Goal: Information Seeking & Learning: Learn about a topic

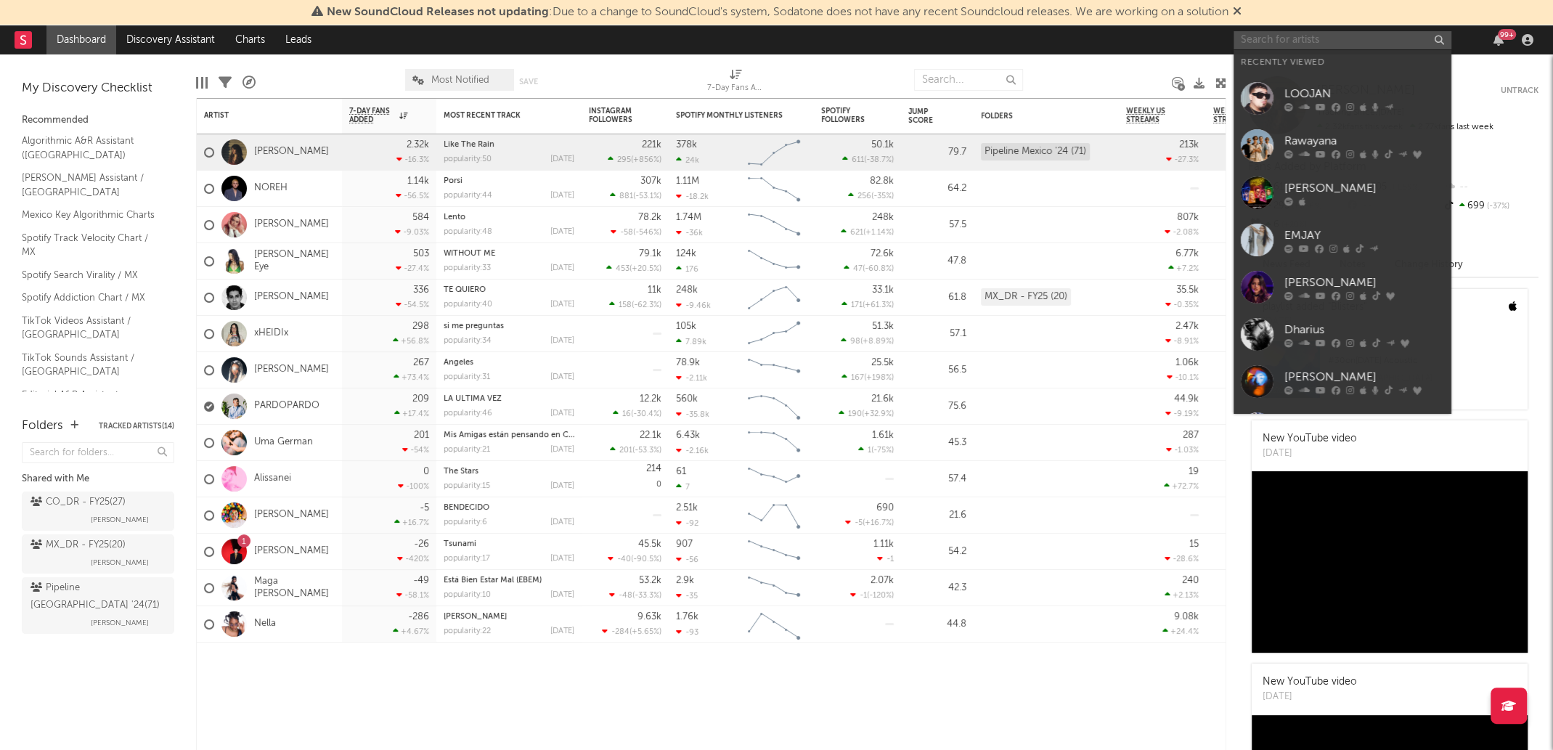
click at [1302, 36] on input "text" at bounding box center [1343, 40] width 218 height 18
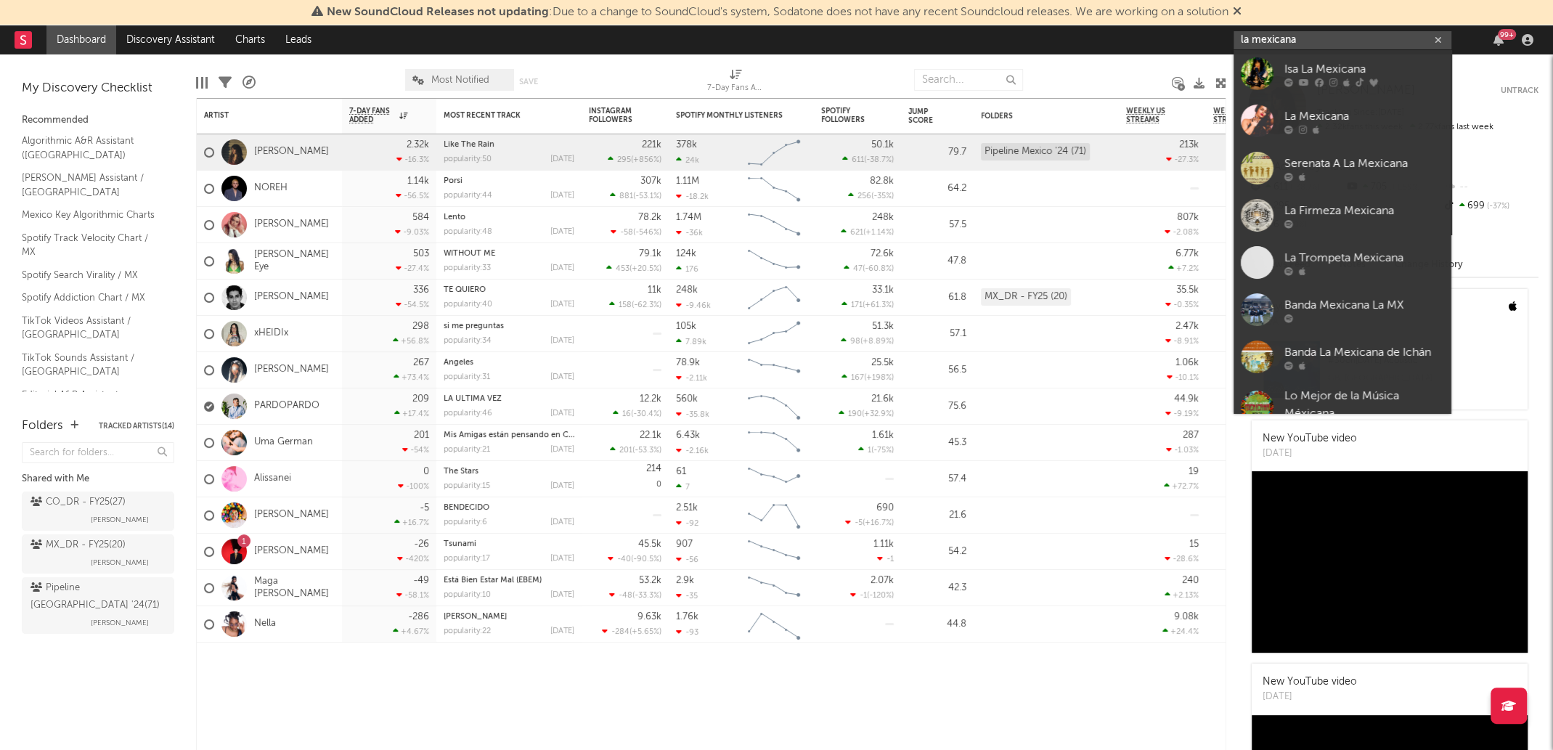
click at [1323, 45] on input "la mexicana" at bounding box center [1343, 40] width 218 height 18
paste input "https://open.spotify.com/playlist/2sWGIhOFjYCeZ3P0v7rcCx?si=cd50cc7d3e364348&go…"
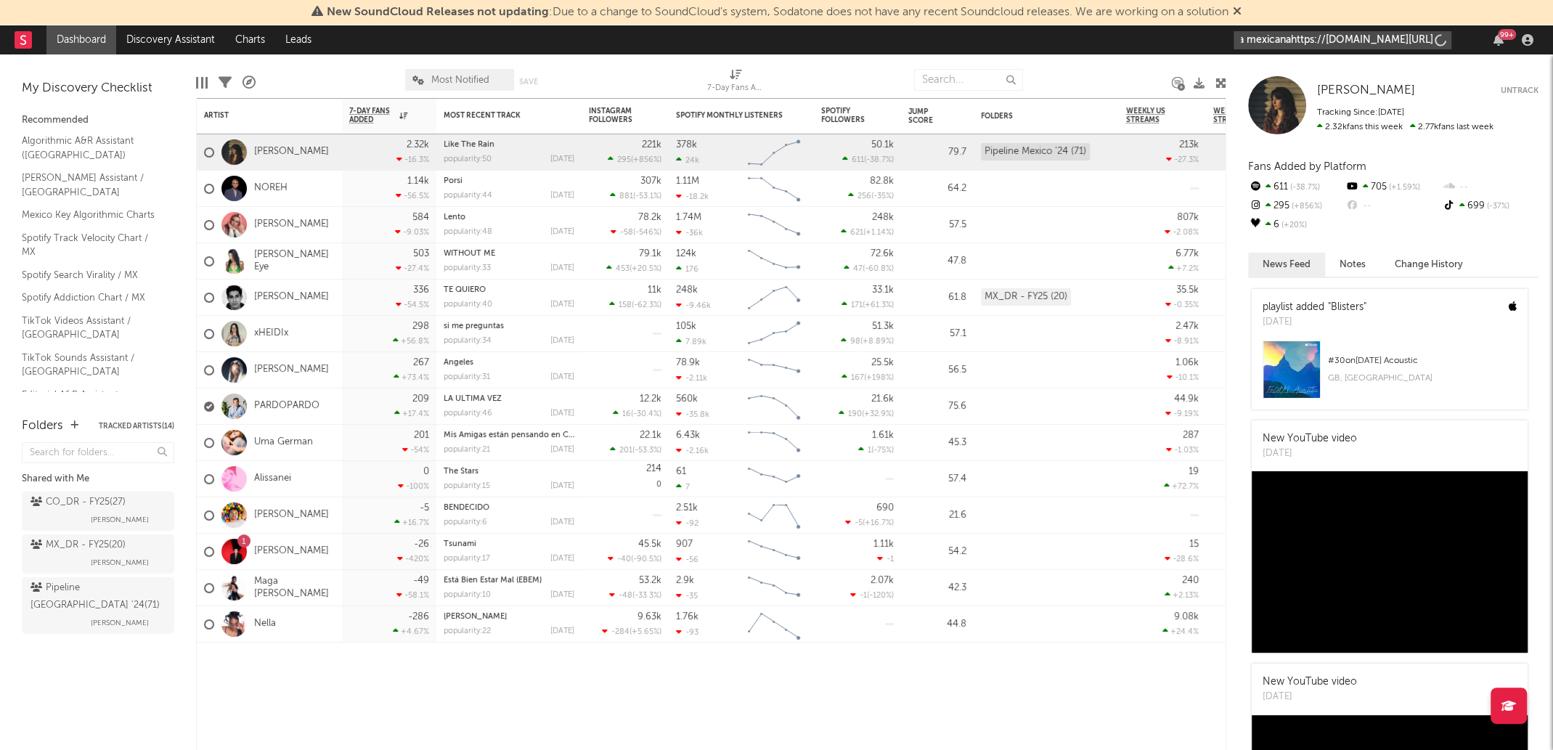
type input "la mexicanahttps://open.spotify.com/playlist/2sWGIhOFjYCeZ3P0v7rcCx?si=cd50cc7d…"
click at [1435, 40] on icon "button" at bounding box center [1438, 40] width 7 height 9
paste input "https://open.spotify.com/playlist/2sWGIhOFjYCeZ3P0v7rcCx?si=cd50cc7d3e364348&go…"
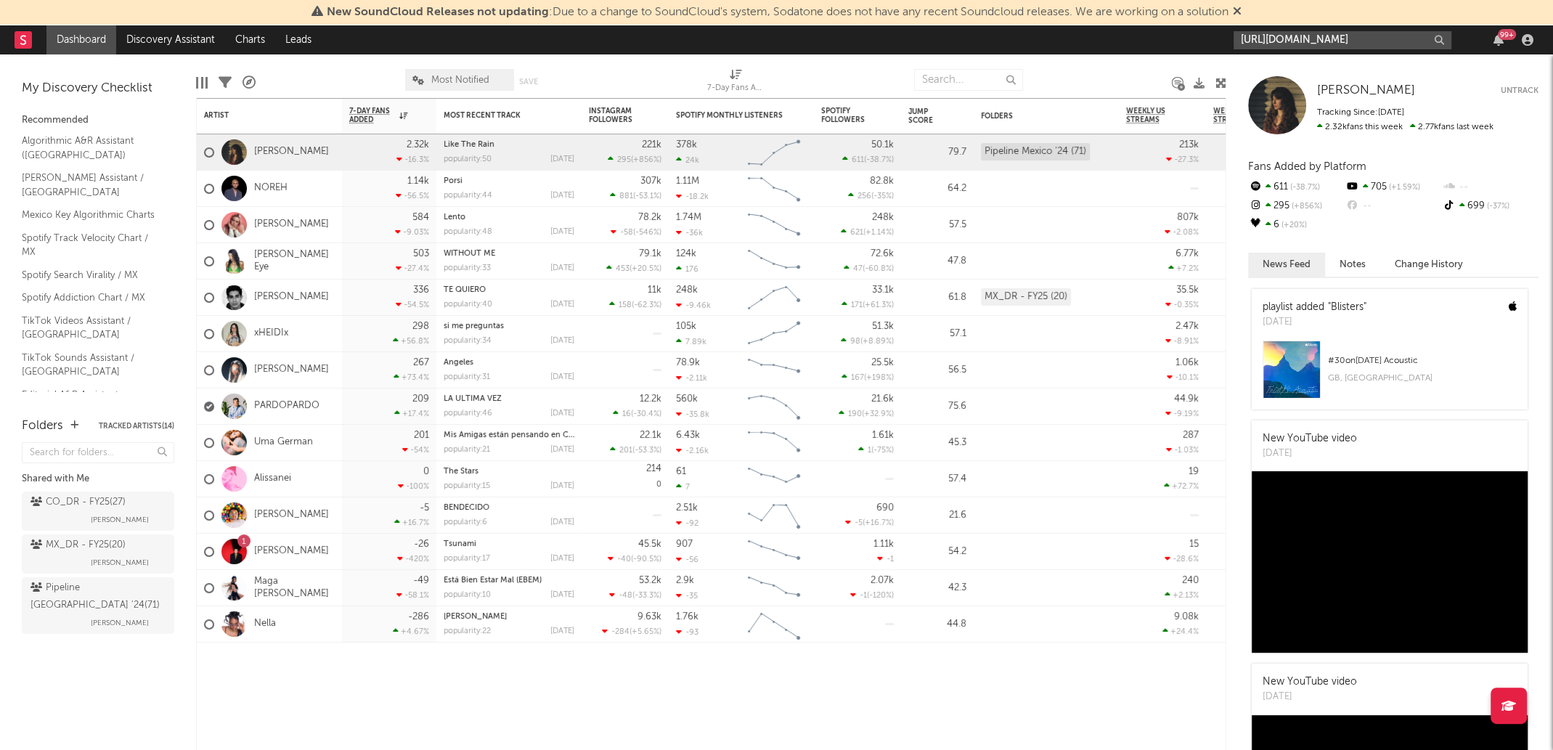
scroll to position [0, 924]
type input "https://open.spotify.com/playlist/2sWGIhOFjYCeZ3P0v7rcCx?si=cd50cc7d3e364348&go…"
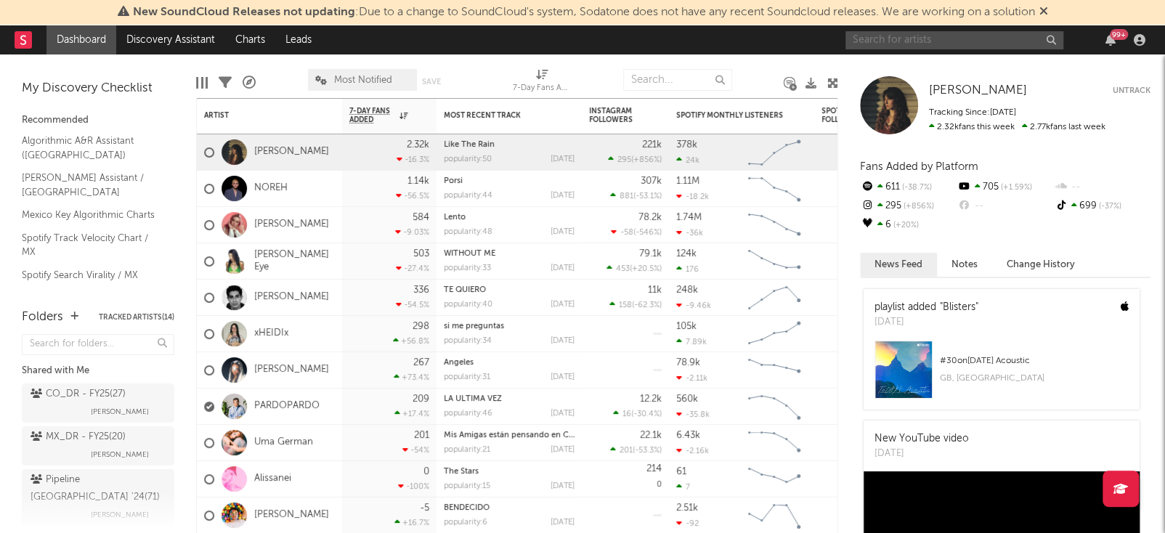
click at [888, 40] on input "text" at bounding box center [954, 40] width 218 height 18
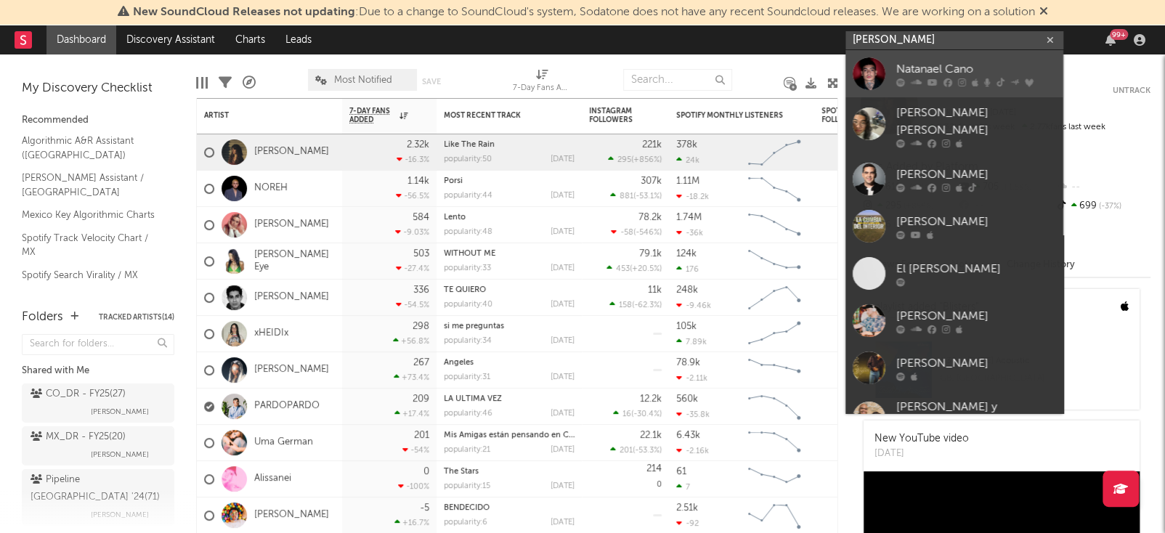
type input "[PERSON_NAME]"
click at [915, 62] on div "Natanael Cano" at bounding box center [976, 68] width 160 height 17
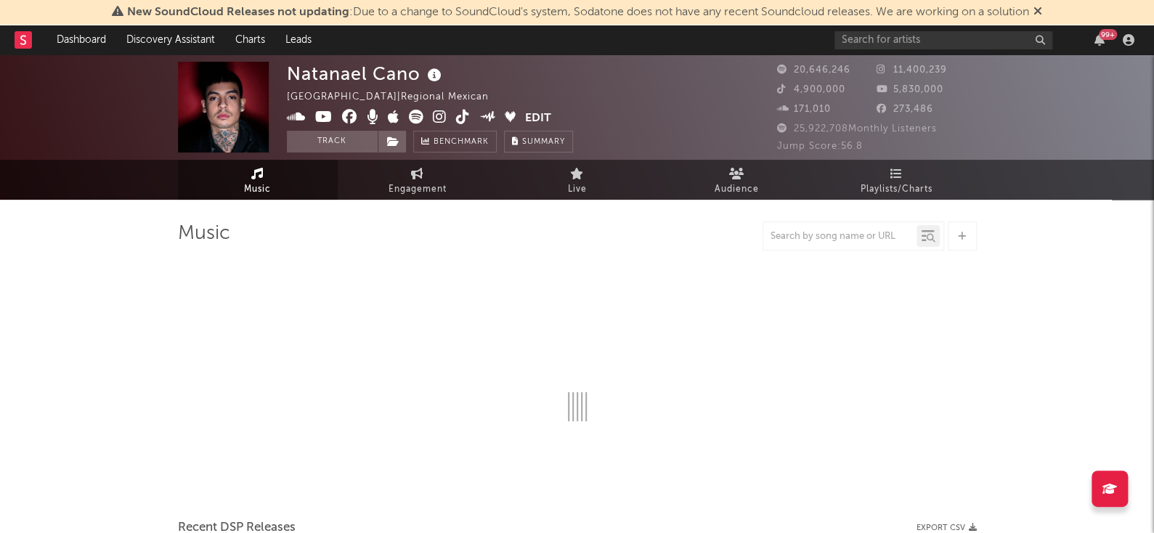
select select "6m"
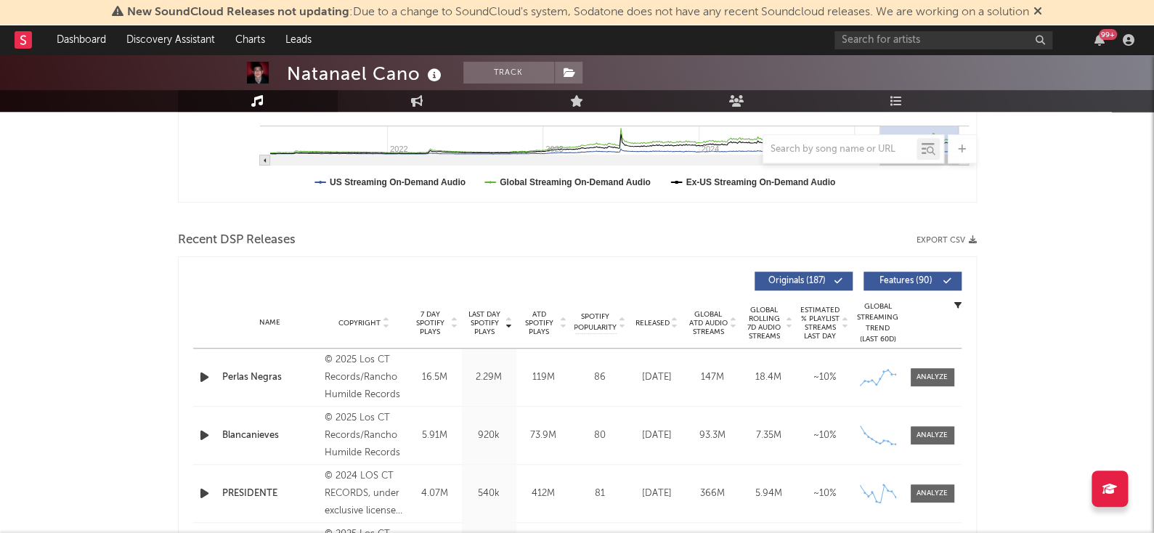
scroll to position [403, 0]
click at [935, 380] on div at bounding box center [931, 376] width 31 height 11
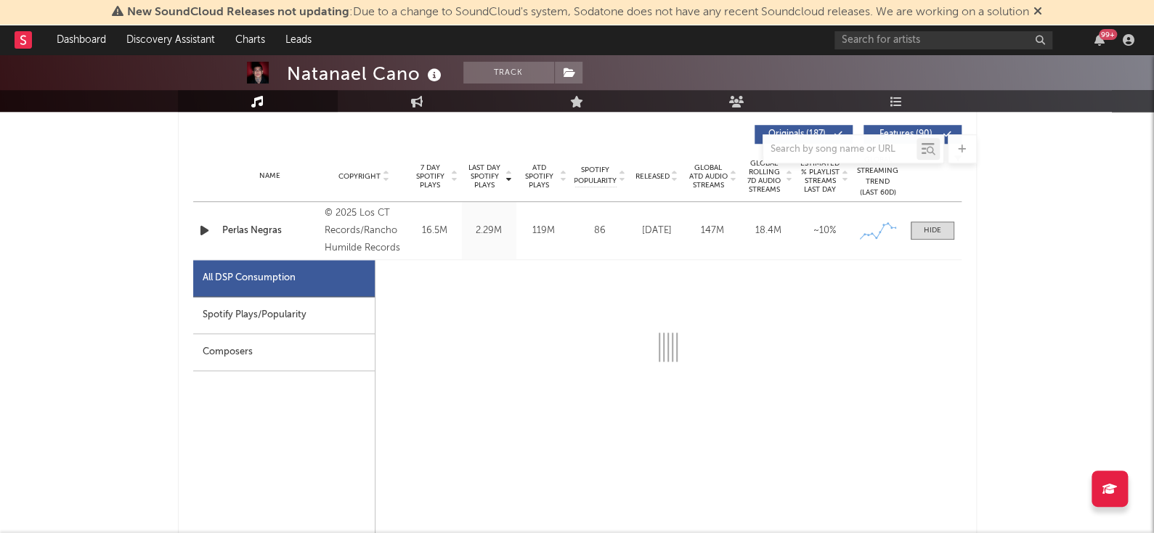
scroll to position [547, 0]
select select "1w"
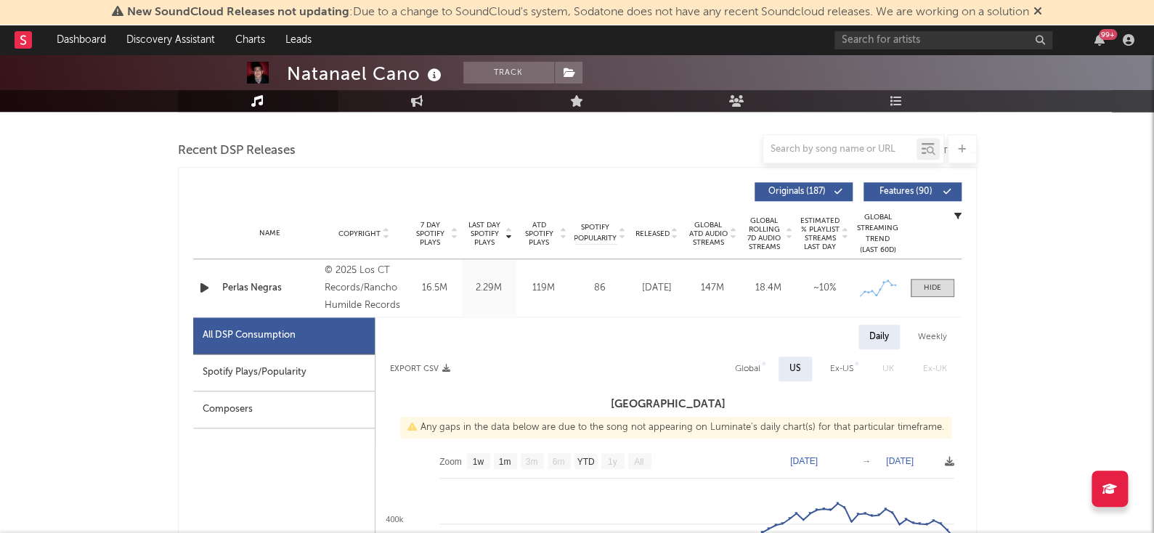
scroll to position [495, 0]
